Goal: Obtain resource: Obtain resource

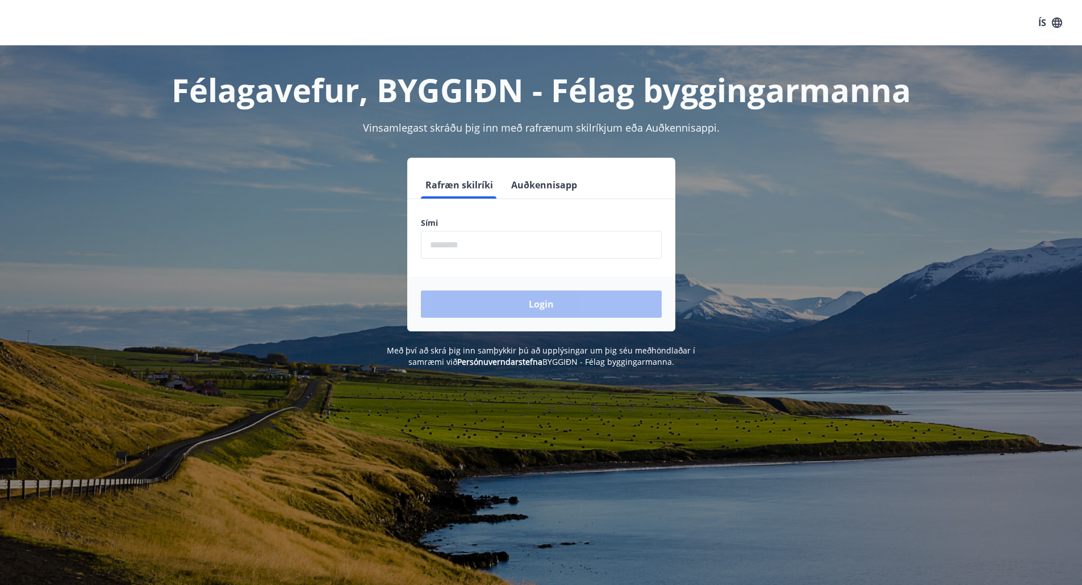
click at [439, 247] on input "phone" at bounding box center [541, 245] width 241 height 28
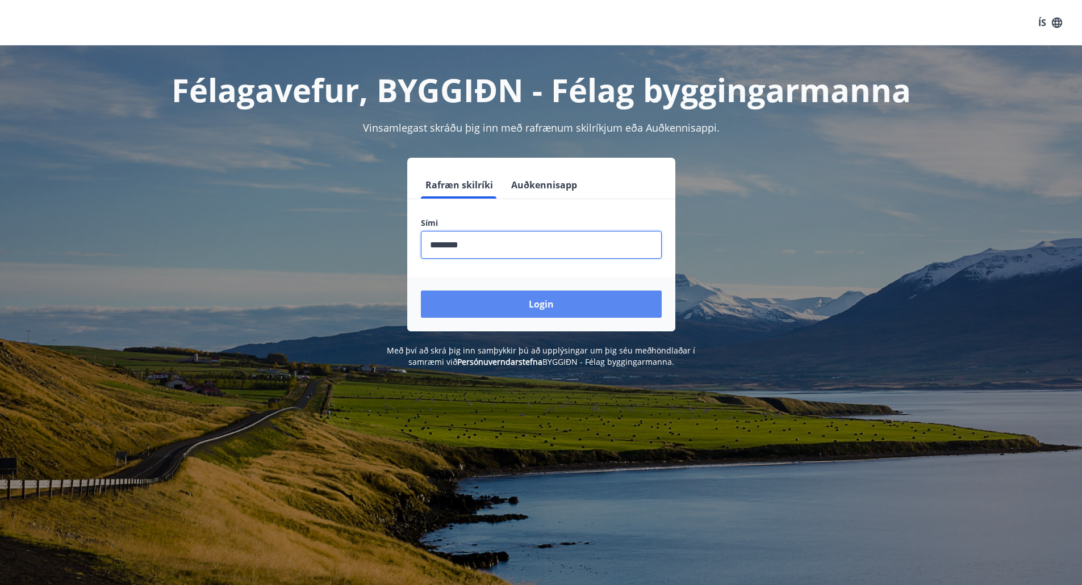
type input "********"
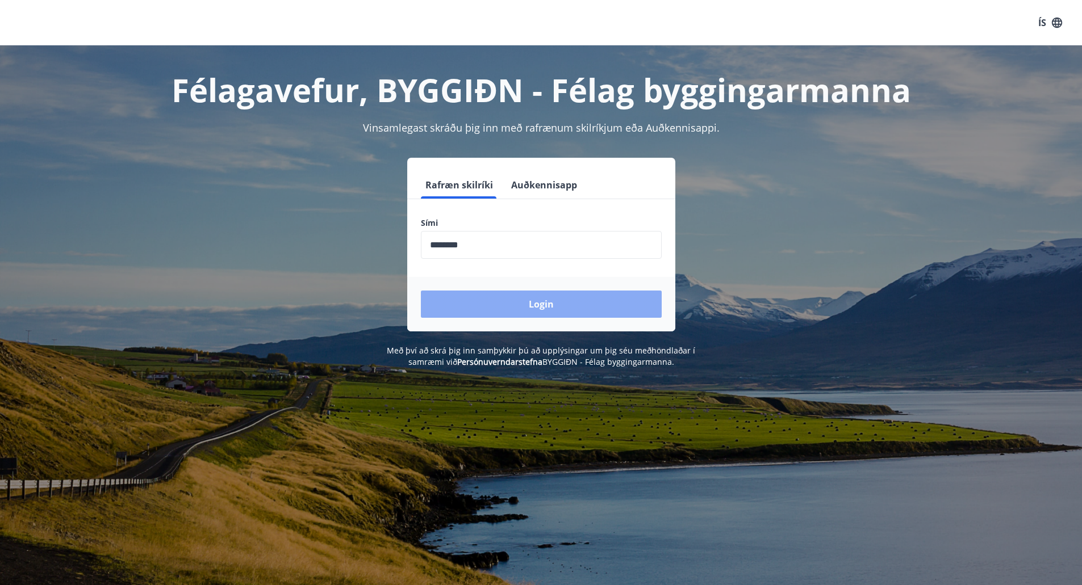
click at [544, 305] on button "Login" at bounding box center [541, 304] width 241 height 27
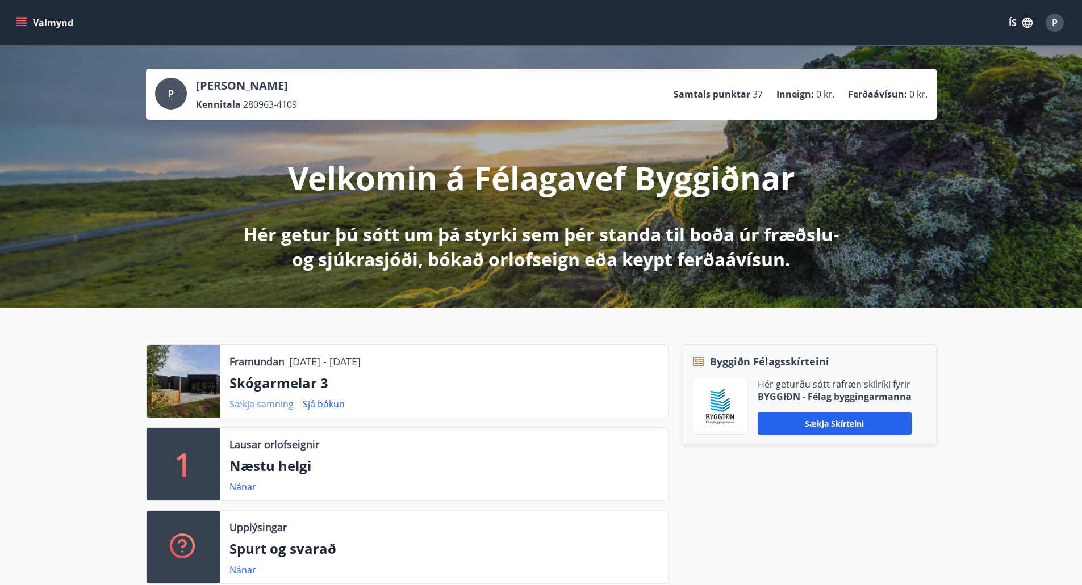
click at [273, 406] on link "Sækja samning" at bounding box center [261, 404] width 64 height 12
click at [1050, 24] on div "P" at bounding box center [1054, 23] width 18 height 18
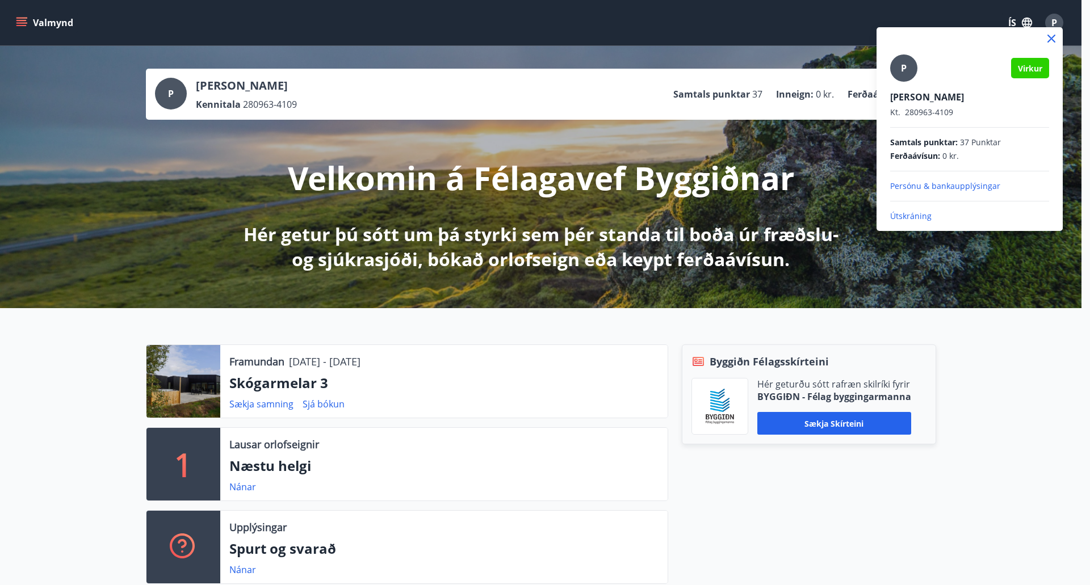
click at [916, 215] on p "Útskráning" at bounding box center [969, 216] width 159 height 11
